Goal: Information Seeking & Learning: Check status

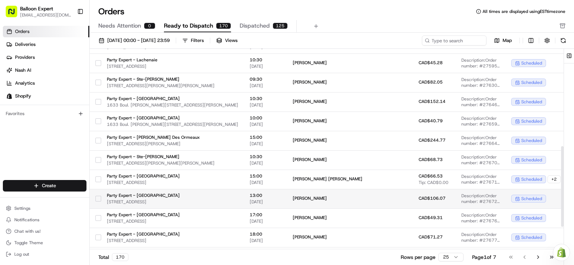
scroll to position [298, 0]
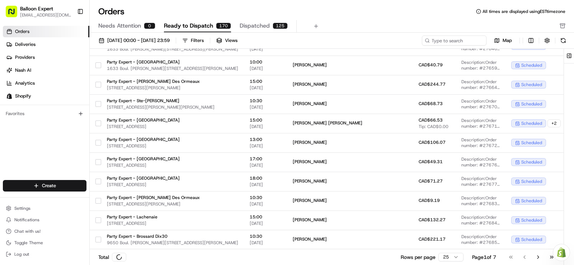
click at [217, 47] on div "01/08/2025 00:00 - 31/08/2025 23:59 Filters Views Map" at bounding box center [332, 42] width 485 height 13
click at [207, 42] on button "Filters" at bounding box center [193, 41] width 28 height 10
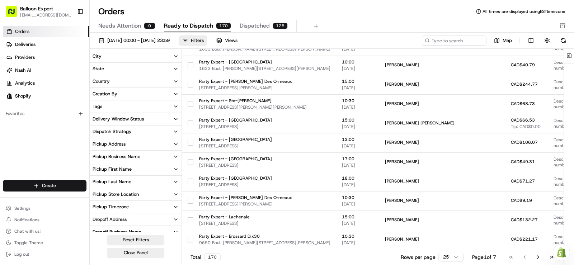
click at [179, 194] on button "Pickup Store Location" at bounding box center [136, 194] width 92 height 12
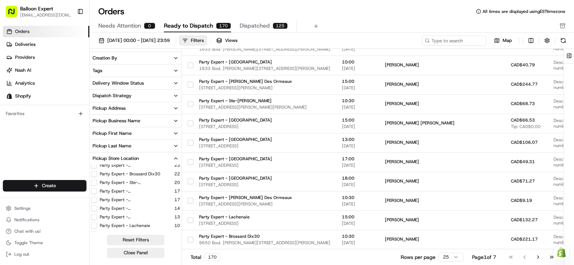
click at [95, 218] on button "Party Expert - [GEOGRAPHIC_DATA]" at bounding box center [94, 217] width 6 height 6
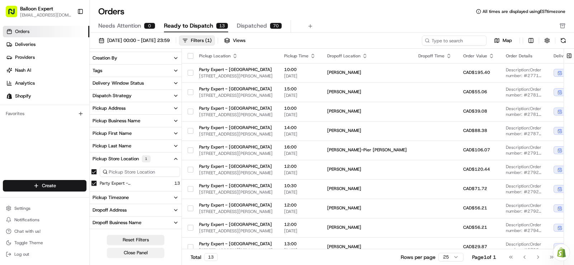
click at [130, 252] on button "Close Panel" at bounding box center [135, 253] width 57 height 10
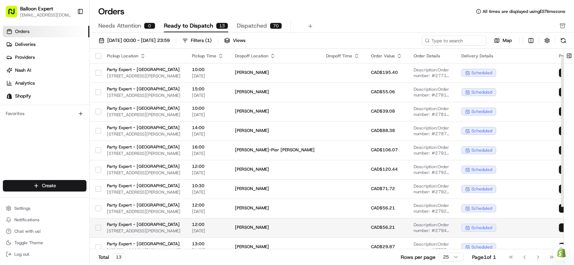
scroll to position [66, 0]
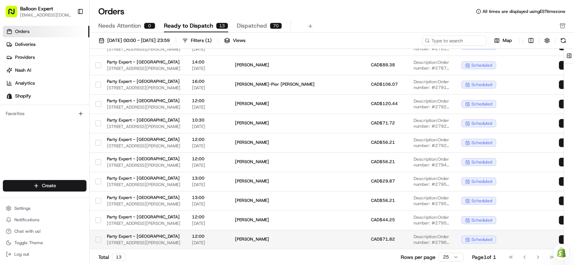
click at [297, 241] on td "Claudie Lavoie" at bounding box center [274, 239] width 91 height 19
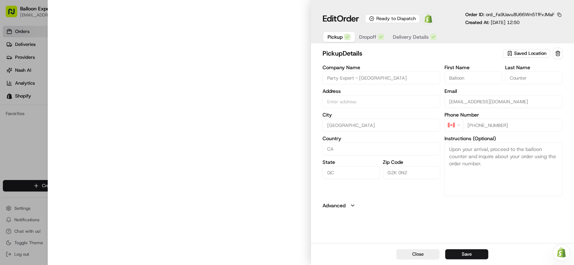
type input "[STREET_ADDRESS][PERSON_NAME]"
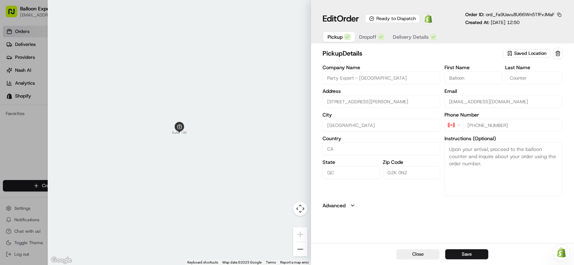
click at [428, 20] on img at bounding box center [428, 18] width 9 height 9
click at [433, 22] on img at bounding box center [428, 18] width 9 height 9
